Goal: Task Accomplishment & Management: Manage account settings

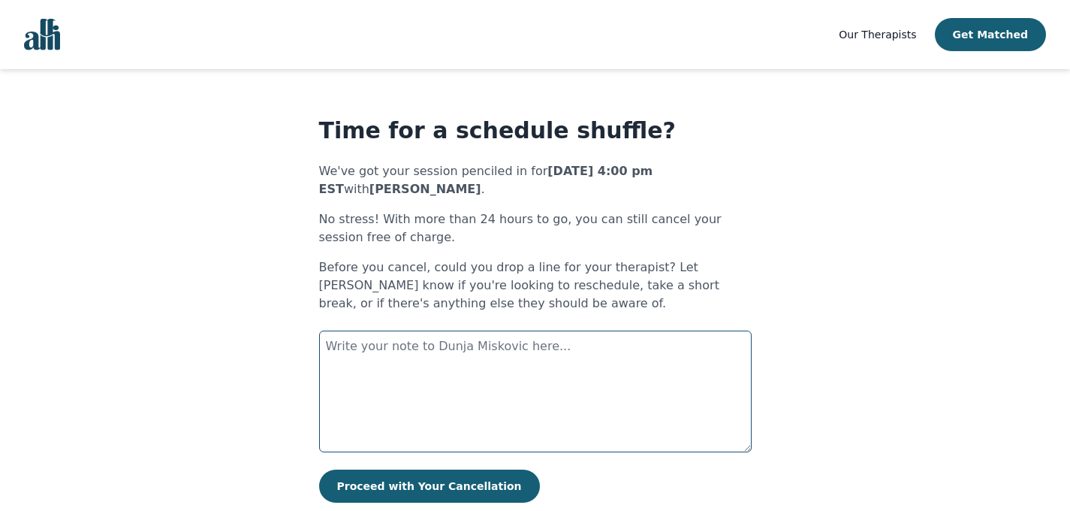
click at [529, 361] on textarea at bounding box center [535, 391] width 432 height 122
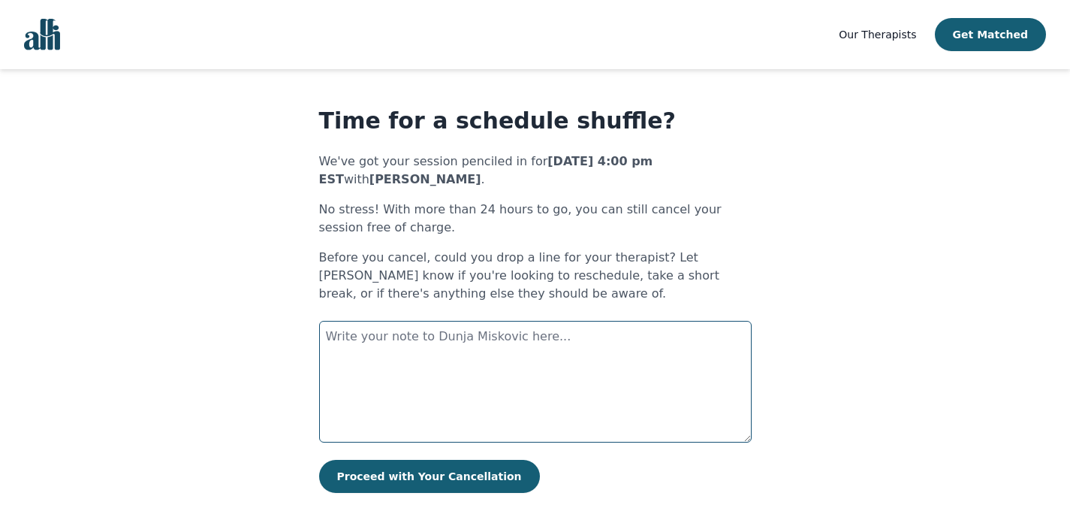
scroll to position [11, 0]
click at [426, 358] on textarea at bounding box center [535, 381] width 432 height 122
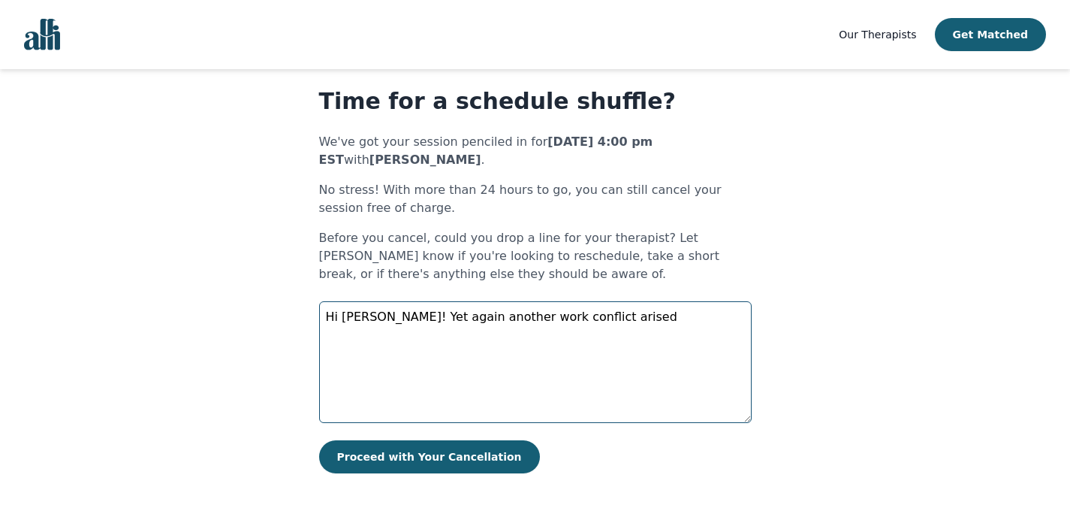
click at [562, 322] on textarea "Hi [PERSON_NAME]! Yet again another work conflict arised" at bounding box center [535, 362] width 432 height 122
click at [600, 322] on textarea "Hi [PERSON_NAME]! Yet again another work conflict arised" at bounding box center [535, 362] width 432 height 122
drag, startPoint x: 606, startPoint y: 322, endPoint x: 432, endPoint y: 323, distance: 174.2
click at [432, 323] on textarea "Hi [PERSON_NAME]! Yet again another work conflict arised" at bounding box center [535, 362] width 432 height 122
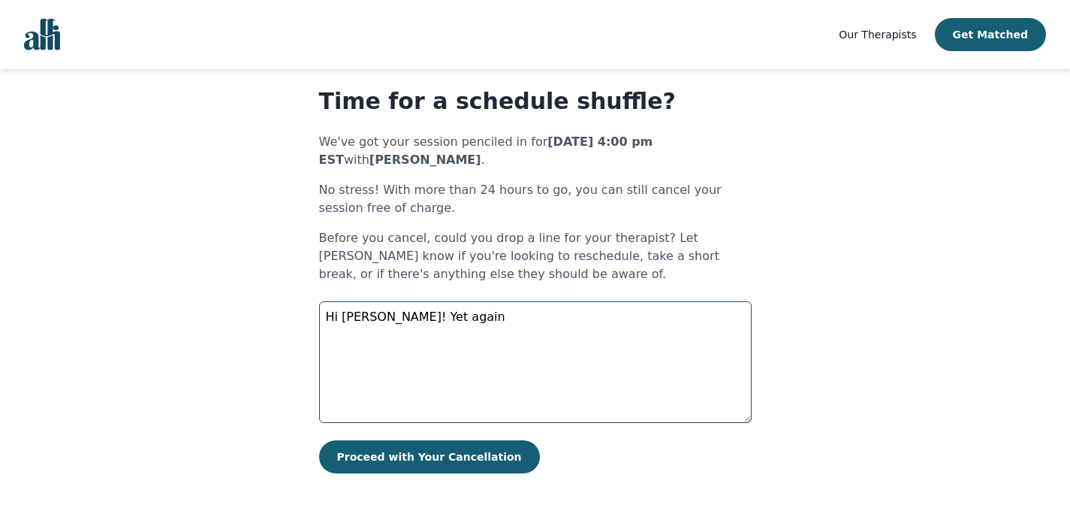
drag, startPoint x: 429, startPoint y: 317, endPoint x: 382, endPoint y: 317, distance: 47.3
click at [382, 317] on textarea "Hi [PERSON_NAME]! Yet again" at bounding box center [535, 362] width 432 height 122
click at [662, 316] on textarea "Hi [PERSON_NAME]! Is it possible to reschedule for [DATE] instead of [DATE]?" at bounding box center [535, 362] width 432 height 122
click at [726, 321] on textarea "Hi [PERSON_NAME]! Is it possible to reschedule for [DATE] instead of [DATE]?" at bounding box center [535, 362] width 432 height 122
click at [542, 315] on textarea "Hi [PERSON_NAME]! Is it possible to reschedule for [DATE] instead of [DATE]?" at bounding box center [535, 362] width 432 height 122
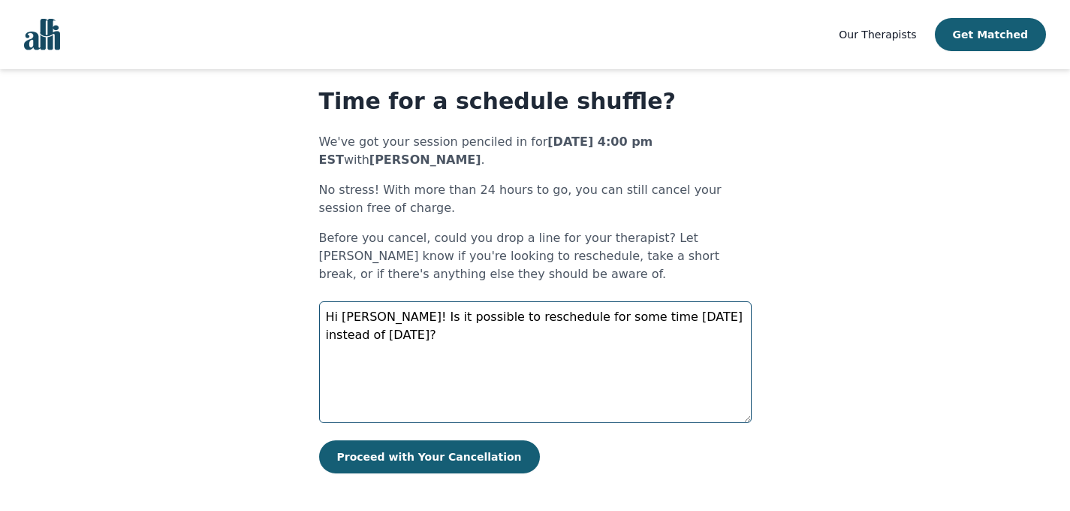
click at [668, 320] on textarea "Hi [PERSON_NAME]! Is it possible to reschedule for some time [DATE] instead of …" at bounding box center [535, 362] width 432 height 122
click at [445, 337] on textarea "Hi [PERSON_NAME]! Is it possible to reschedule for some time [DATE] of this wee…" at bounding box center [535, 362] width 432 height 122
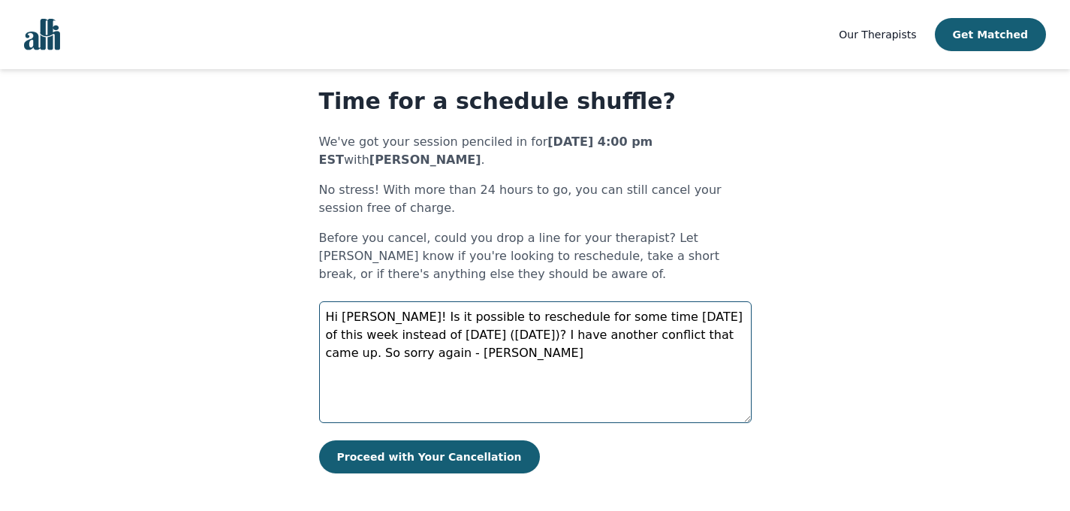
click at [387, 355] on textarea "Hi [PERSON_NAME]! Is it possible to reschedule for some time [DATE] of this wee…" at bounding box center [535, 362] width 432 height 122
drag, startPoint x: 355, startPoint y: 355, endPoint x: 402, endPoint y: 384, distance: 55.2
click at [378, 369] on textarea "Hi [PERSON_NAME]! Is it possible to reschedule for some time [DATE] of this wee…" at bounding box center [535, 362] width 432 height 122
click at [516, 359] on textarea "Hi [PERSON_NAME]! Is it possible to reschedule for some time [DATE] of this wee…" at bounding box center [535, 362] width 432 height 122
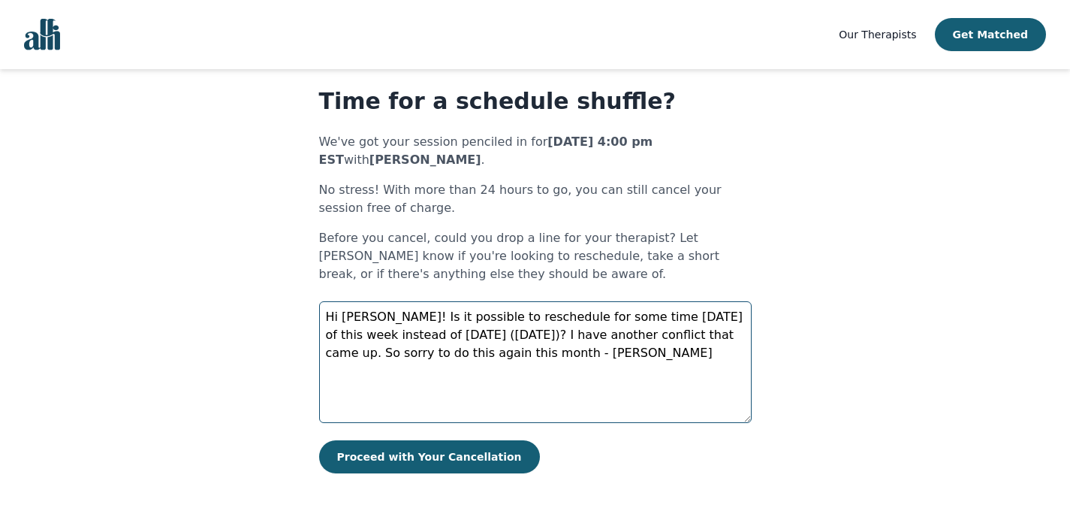
drag, startPoint x: 555, startPoint y: 351, endPoint x: 502, endPoint y: 355, distance: 52.7
click at [502, 355] on textarea "Hi [PERSON_NAME]! Is it possible to reschedule for some time [DATE] of this wee…" at bounding box center [535, 362] width 432 height 122
click at [372, 317] on textarea "Hi [PERSON_NAME]! Is it possible to reschedule for some time [DATE] of this wee…" at bounding box center [535, 362] width 432 height 122
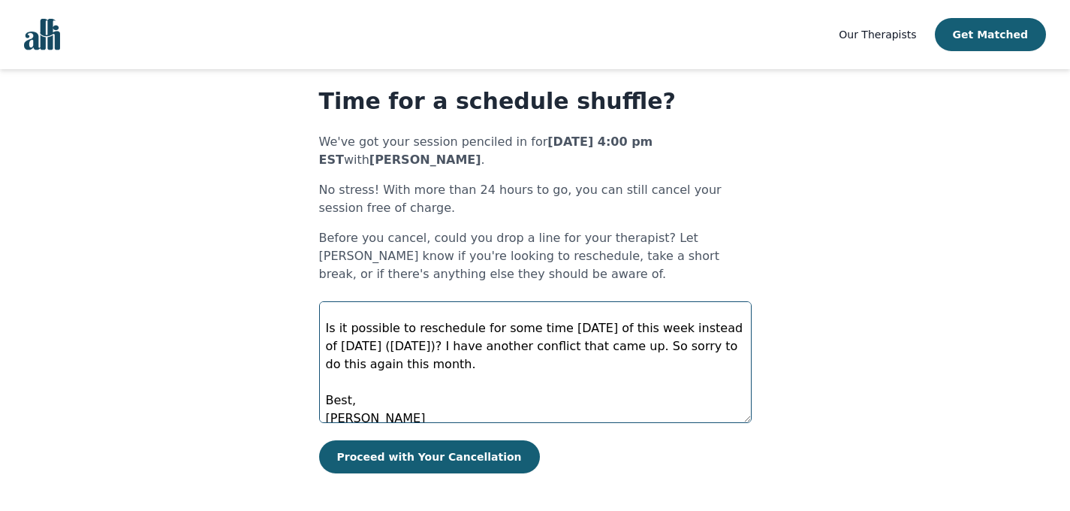
scroll to position [24, 0]
click at [693, 328] on textarea "Hi [PERSON_NAME]! Is it possible to reschedule for some time [DATE] of this wee…" at bounding box center [535, 362] width 432 height 122
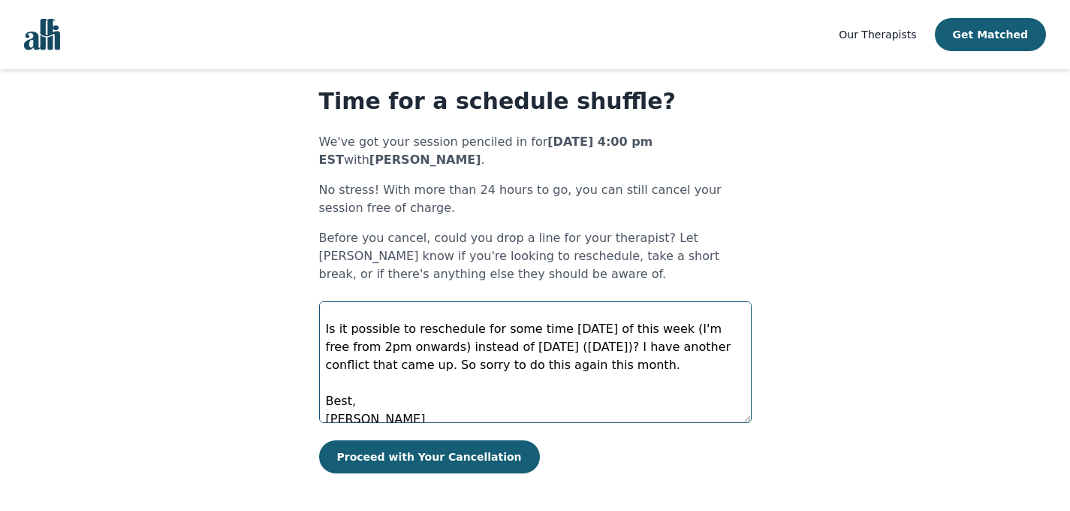
drag, startPoint x: 617, startPoint y: 349, endPoint x: 493, endPoint y: 353, distance: 124.7
click at [493, 352] on textarea "Hi [PERSON_NAME]! Is it possible to reschedule for some time [DATE] of this wee…" at bounding box center [535, 362] width 432 height 122
click at [570, 345] on textarea "Hi [PERSON_NAME]! Is it possible to reschedule for some time [DATE] of this wee…" at bounding box center [535, 362] width 432 height 122
click at [630, 348] on textarea "Hi [PERSON_NAME]! Is it possible to reschedule for some time [DATE] of this wee…" at bounding box center [535, 362] width 432 height 122
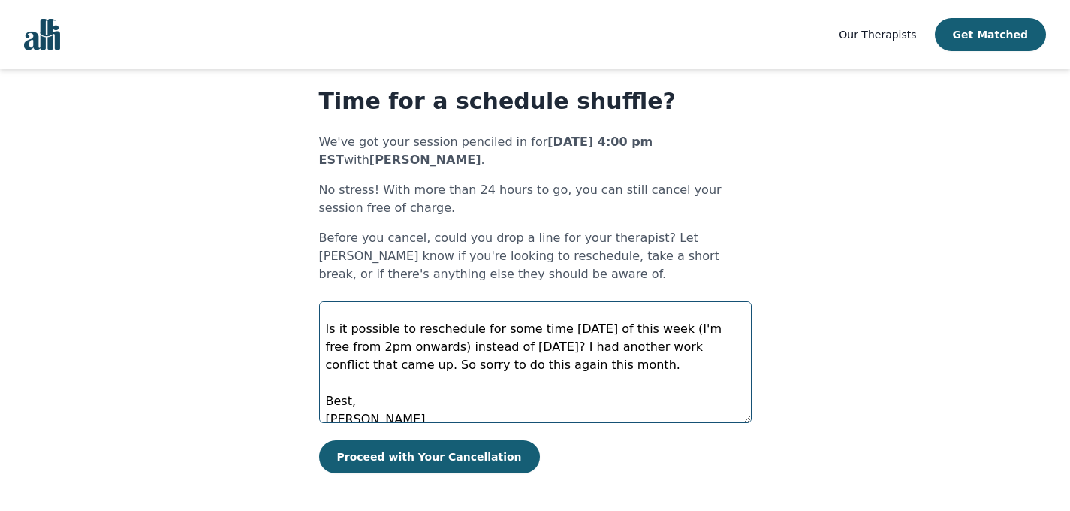
click at [621, 375] on textarea "Hi [PERSON_NAME]! Is it possible to reschedule for some time [DATE] of this wee…" at bounding box center [535, 362] width 432 height 122
drag, startPoint x: 376, startPoint y: 367, endPoint x: 389, endPoint y: 388, distance: 24.6
click at [376, 369] on textarea "Hi [PERSON_NAME]! Is it possible to reschedule for some time [DATE] of this wee…" at bounding box center [535, 362] width 432 height 122
click at [572, 386] on textarea "Hi [PERSON_NAME]! Is it possible to reschedule for some time [DATE] of this wee…" at bounding box center [535, 362] width 432 height 122
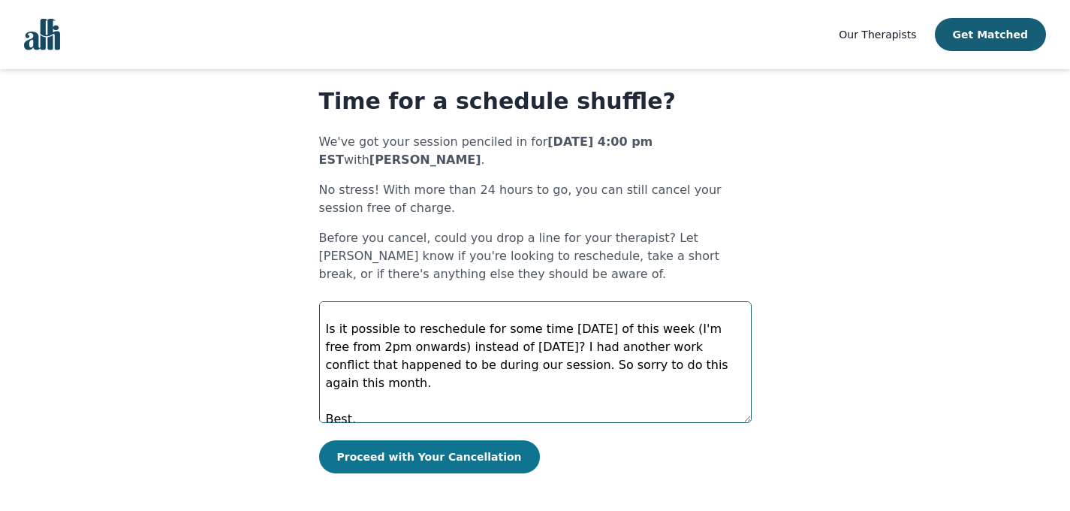
type textarea "Hi [PERSON_NAME]! Is it possible to reschedule for some time [DATE] of this wee…"
click at [378, 459] on button "Proceed with Your Cancellation" at bounding box center [429, 456] width 221 height 33
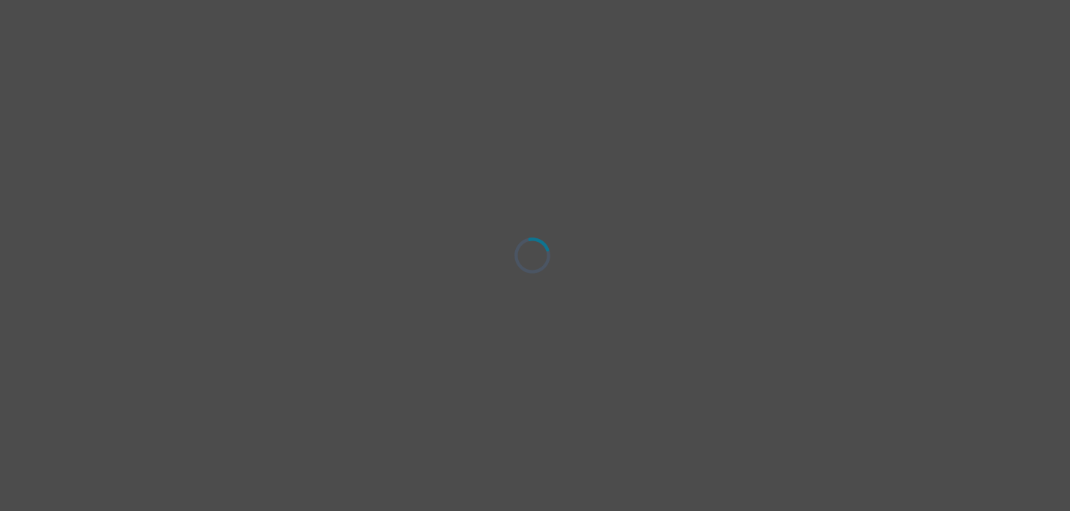
scroll to position [0, 0]
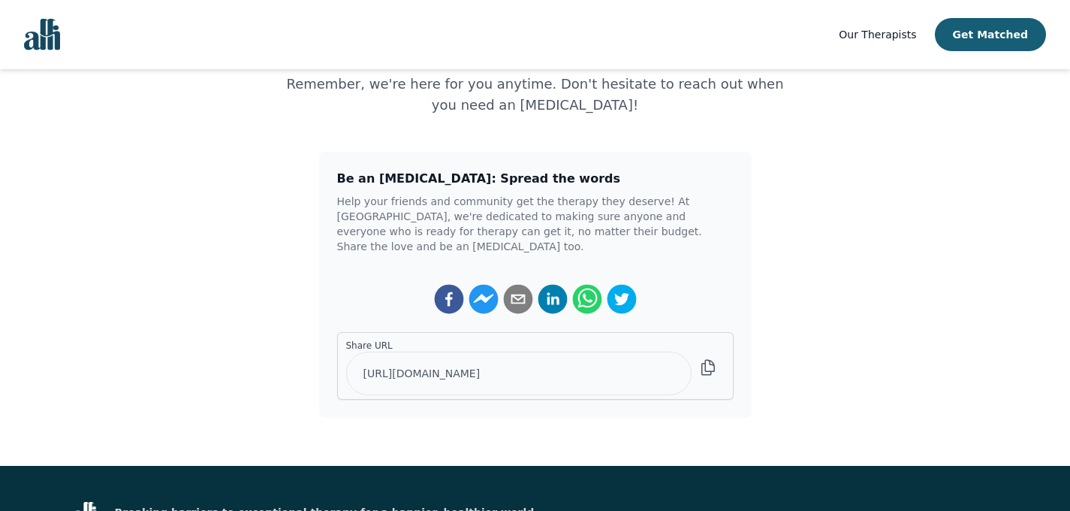
scroll to position [110, 0]
